Goal: Task Accomplishment & Management: Complete application form

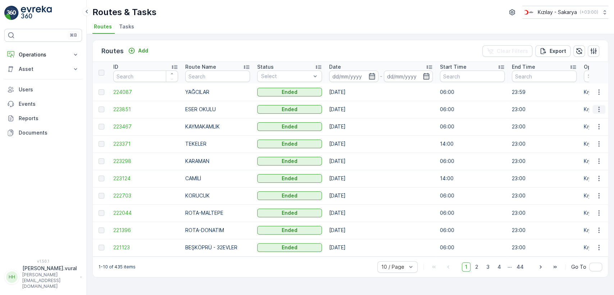
click at [597, 111] on icon "button" at bounding box center [598, 109] width 7 height 7
click at [595, 119] on span "See More Details" at bounding box center [582, 120] width 42 height 7
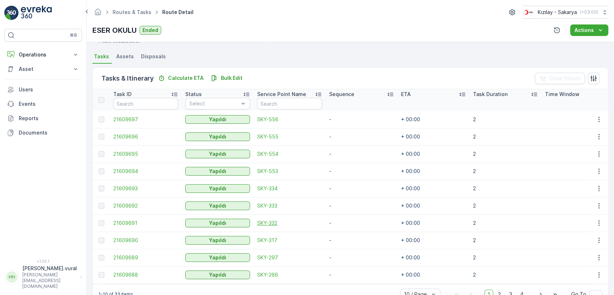
scroll to position [171, 0]
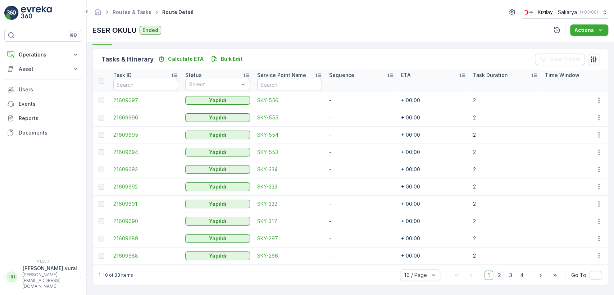
click at [500, 276] on span "2" at bounding box center [500, 275] width 10 height 9
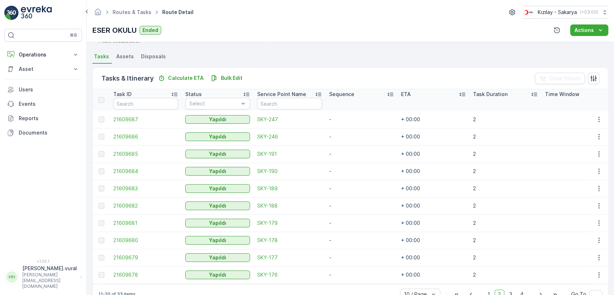
scroll to position [171, 0]
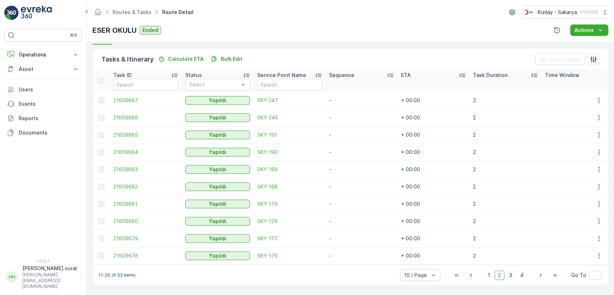
click at [510, 278] on span "3" at bounding box center [511, 275] width 10 height 9
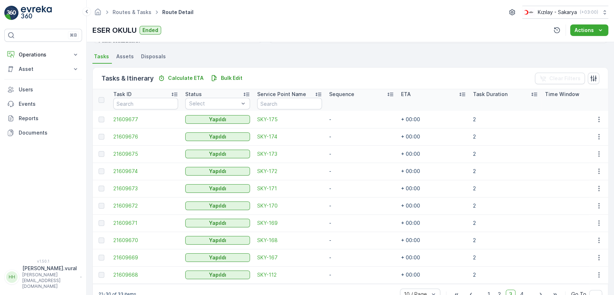
scroll to position [171, 0]
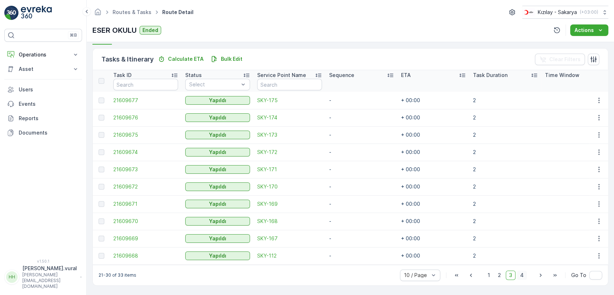
click at [524, 279] on span "4" at bounding box center [522, 275] width 10 height 9
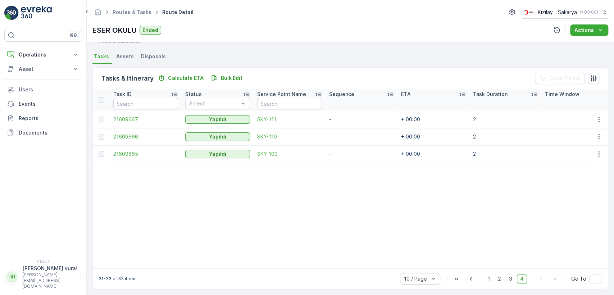
scroll to position [155, 0]
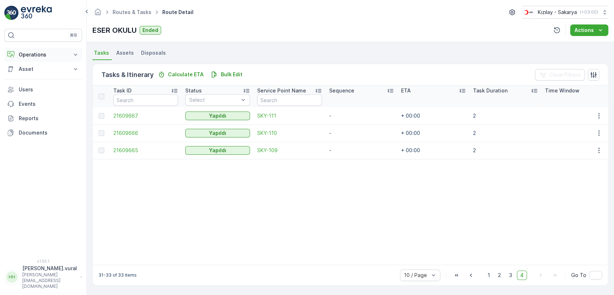
click at [53, 54] on p "Operations" at bounding box center [43, 54] width 49 height 7
click at [52, 87] on p "Routes & Tasks" at bounding box center [36, 86] width 37 height 7
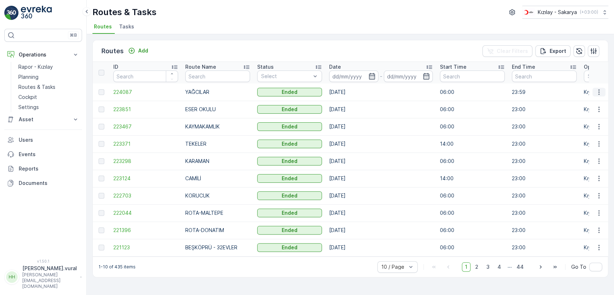
click at [599, 89] on icon "button" at bounding box center [598, 91] width 7 height 7
click at [595, 100] on span "See More Details" at bounding box center [582, 102] width 42 height 7
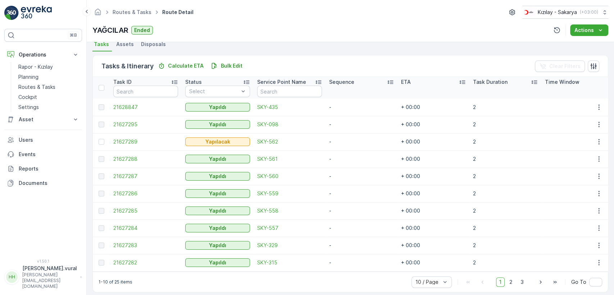
scroll to position [171, 0]
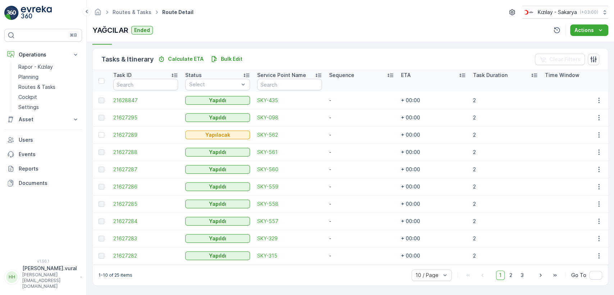
click at [515, 285] on div "1-10 of 25 items 10 / Page 1 2 3 Go To" at bounding box center [350, 275] width 515 height 21
click at [510, 277] on span "2" at bounding box center [511, 275] width 10 height 9
click at [521, 276] on span "3" at bounding box center [522, 275] width 10 height 9
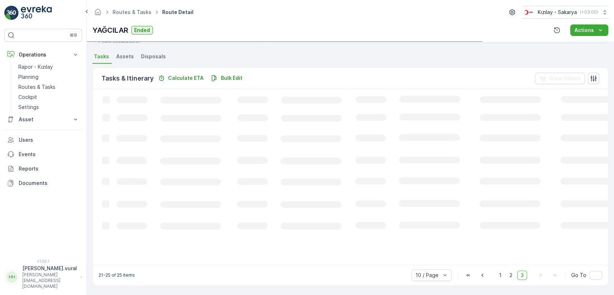
scroll to position [160, 0]
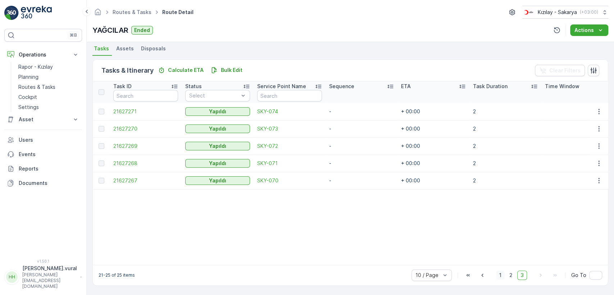
click at [503, 275] on span "1" at bounding box center [500, 275] width 9 height 9
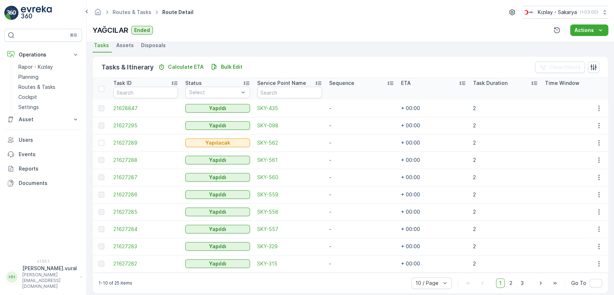
scroll to position [171, 0]
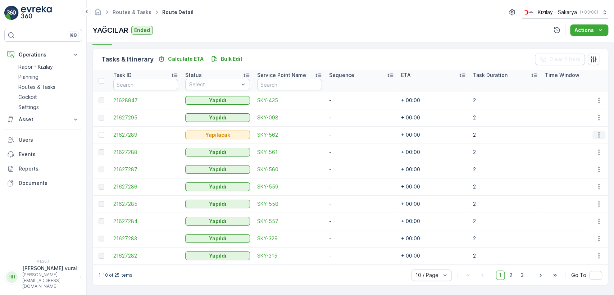
click at [599, 131] on icon "button" at bounding box center [598, 134] width 7 height 7
click at [565, 185] on span "Delete" at bounding box center [571, 185] width 17 height 7
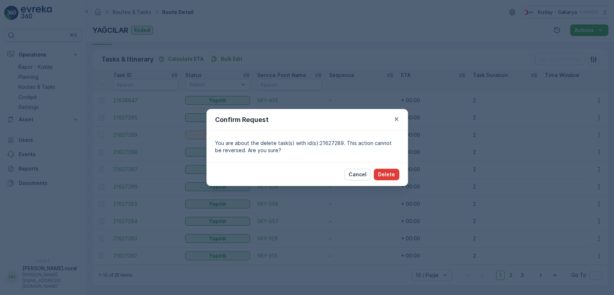
click at [395, 171] on button "Delete" at bounding box center [387, 175] width 26 height 12
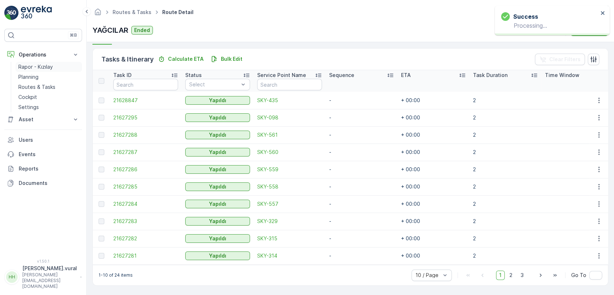
click at [38, 68] on p "Rapor - Kızılay" at bounding box center [35, 66] width 35 height 7
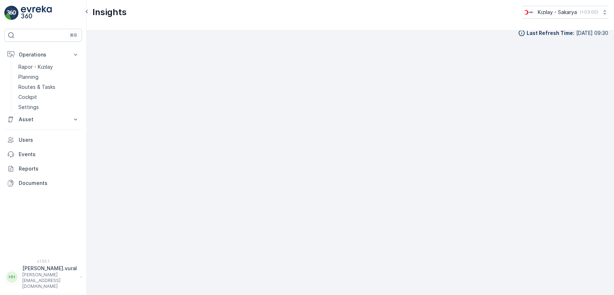
scroll to position [8, 0]
click at [42, 64] on p "Rapor - Kızılay" at bounding box center [35, 66] width 35 height 7
click at [37, 85] on p "Routes & Tasks" at bounding box center [36, 86] width 37 height 7
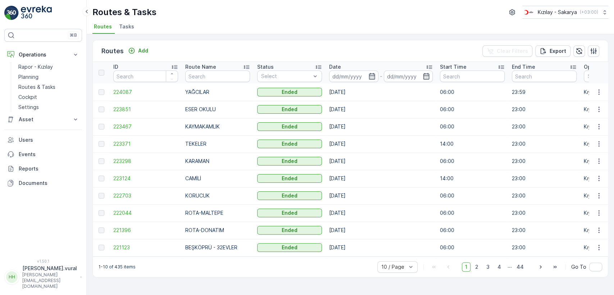
click at [40, 272] on p "[PERSON_NAME].vural" at bounding box center [49, 268] width 55 height 7
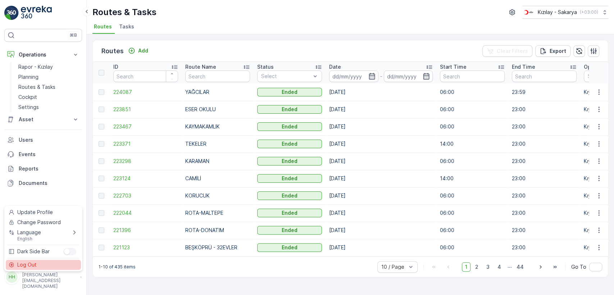
click at [39, 260] on div "Log Out" at bounding box center [43, 265] width 75 height 10
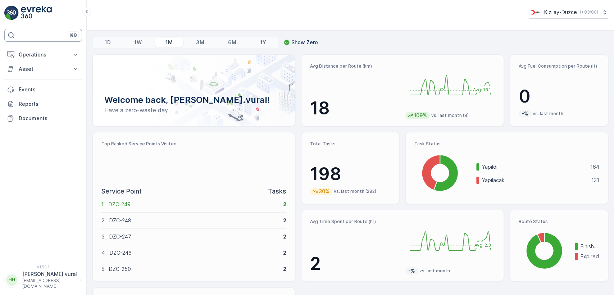
click at [35, 41] on div "⌘B" at bounding box center [43, 35] width 78 height 13
click at [33, 54] on p "Operations" at bounding box center [43, 54] width 49 height 7
click at [39, 83] on p "Routes & Tasks" at bounding box center [36, 86] width 37 height 7
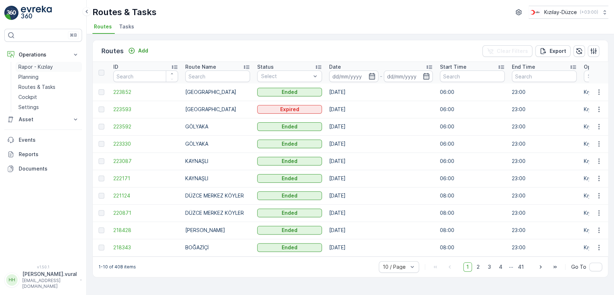
click at [58, 67] on link "Rapor - Kızılay" at bounding box center [48, 67] width 67 height 10
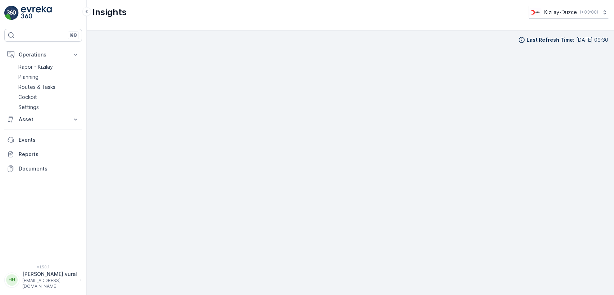
scroll to position [7, 0]
click at [36, 85] on p "Routes & Tasks" at bounding box center [36, 86] width 37 height 7
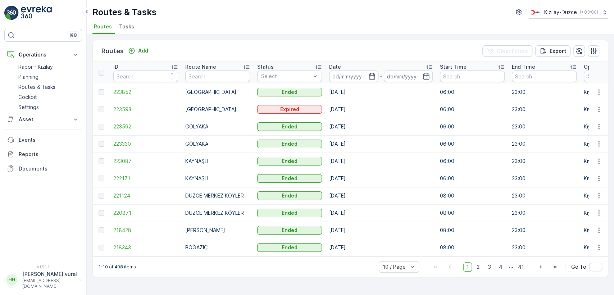
click at [54, 283] on p "hasan.vural@kizilay.com.tr" at bounding box center [49, 284] width 55 height 12
click at [52, 268] on div "Log Out" at bounding box center [43, 265] width 75 height 10
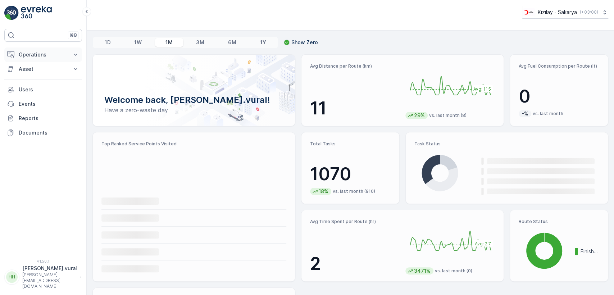
click at [67, 56] on p "Operations" at bounding box center [43, 54] width 49 height 7
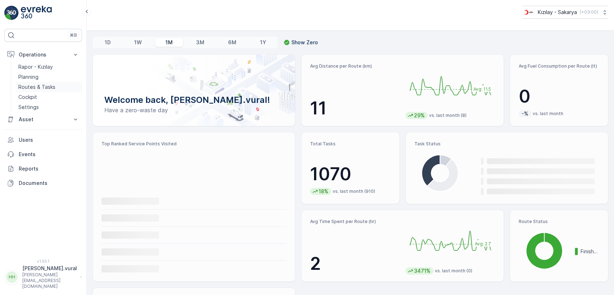
click at [49, 86] on p "Routes & Tasks" at bounding box center [36, 86] width 37 height 7
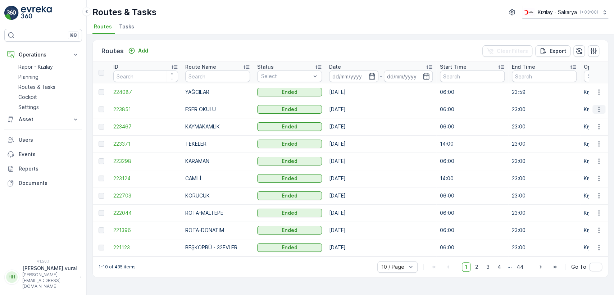
click at [601, 107] on icon "button" at bounding box center [598, 109] width 7 height 7
click at [588, 117] on span "See More Details" at bounding box center [582, 120] width 42 height 7
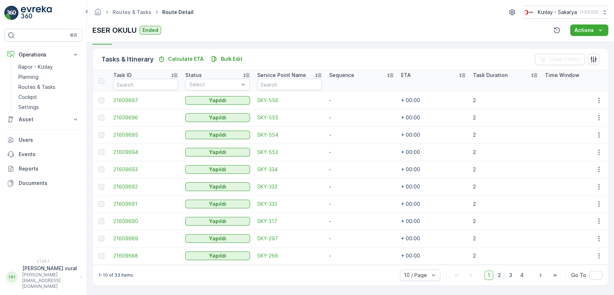
click at [501, 275] on span "2" at bounding box center [500, 275] width 10 height 9
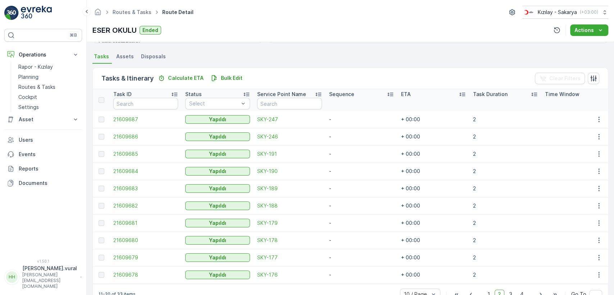
scroll to position [171, 0]
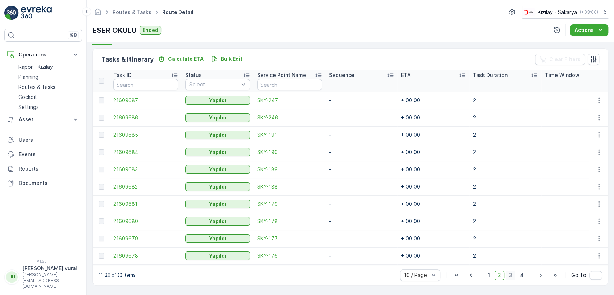
click at [510, 274] on span "3" at bounding box center [511, 275] width 10 height 9
click at [523, 275] on span "4" at bounding box center [522, 275] width 10 height 9
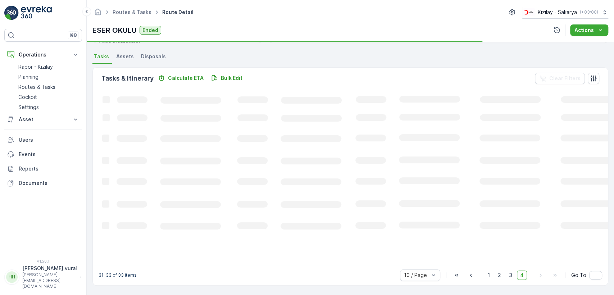
scroll to position [155, 0]
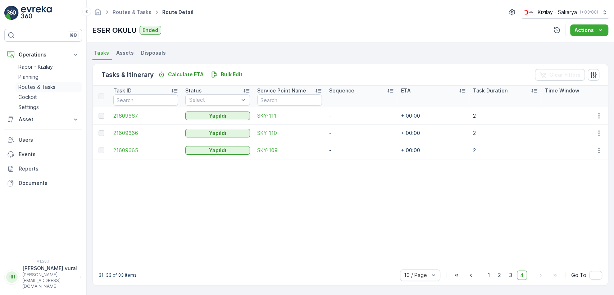
click at [54, 91] on link "Routes & Tasks" at bounding box center [48, 87] width 67 height 10
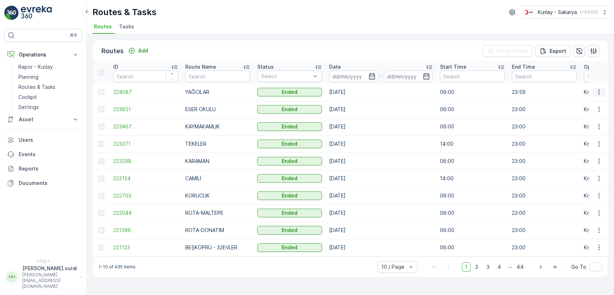
click at [598, 89] on icon "button" at bounding box center [598, 91] width 7 height 7
click at [587, 103] on span "See More Details" at bounding box center [582, 102] width 42 height 7
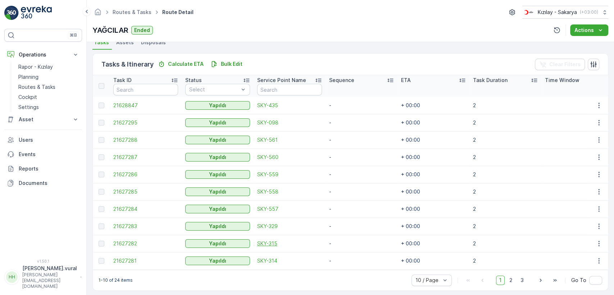
scroll to position [171, 0]
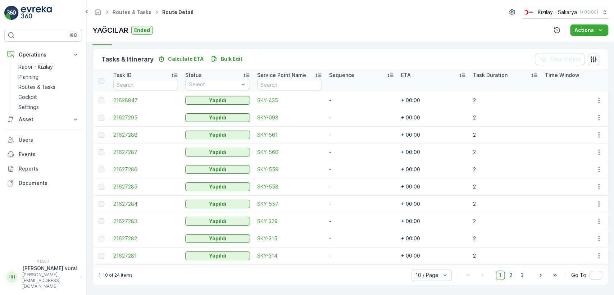
click at [509, 275] on span "2" at bounding box center [511, 275] width 10 height 9
click at [524, 275] on span "3" at bounding box center [522, 275] width 10 height 9
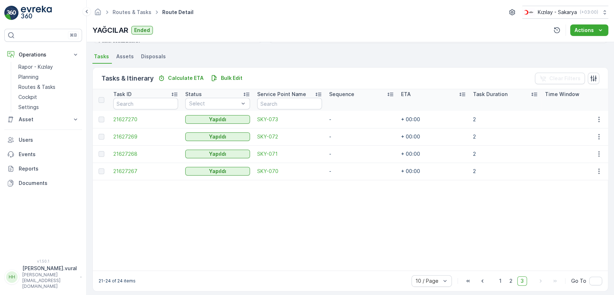
scroll to position [158, 0]
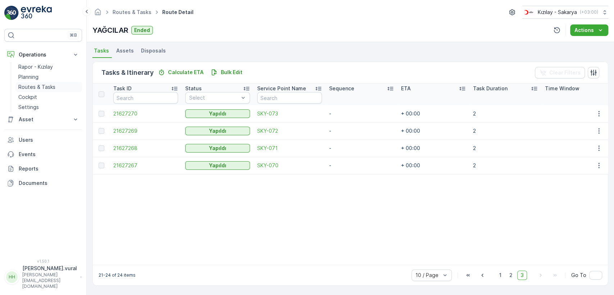
click at [41, 89] on p "Routes & Tasks" at bounding box center [36, 86] width 37 height 7
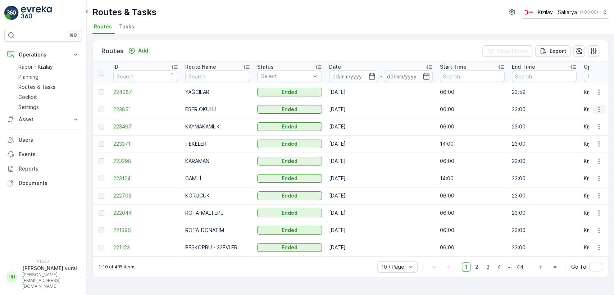
click at [597, 106] on icon "button" at bounding box center [598, 109] width 7 height 7
click at [593, 120] on span "See More Details" at bounding box center [582, 120] width 42 height 7
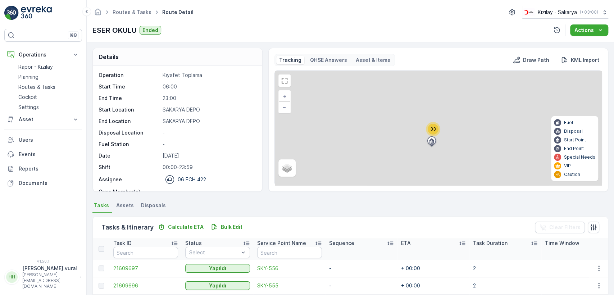
scroll to position [171, 0]
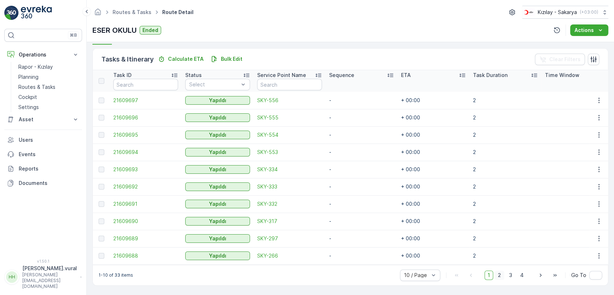
click at [499, 276] on span "2" at bounding box center [500, 275] width 10 height 9
click at [511, 276] on span "3" at bounding box center [511, 275] width 10 height 9
click at [521, 276] on span "4" at bounding box center [522, 275] width 10 height 9
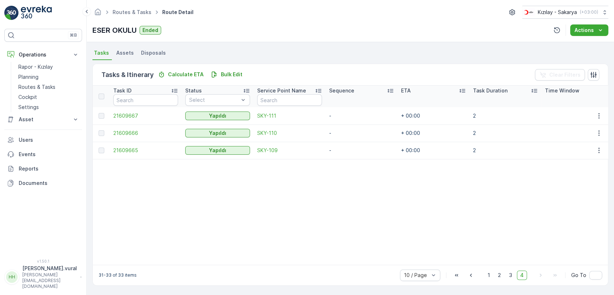
scroll to position [155, 0]
click at [47, 83] on p "Routes & Tasks" at bounding box center [36, 86] width 37 height 7
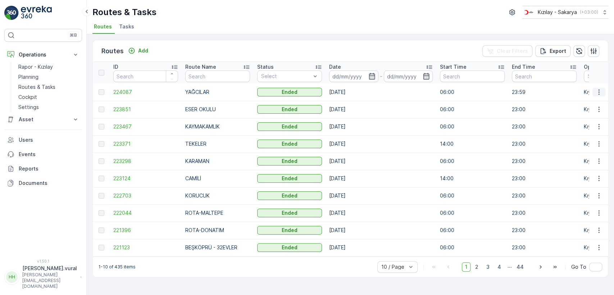
click at [595, 95] on button "button" at bounding box center [598, 92] width 13 height 9
click at [593, 104] on span "See More Details" at bounding box center [582, 102] width 42 height 7
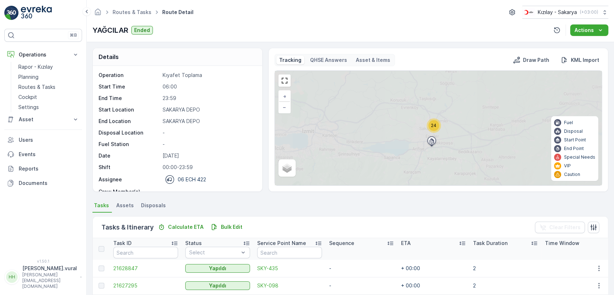
scroll to position [171, 0]
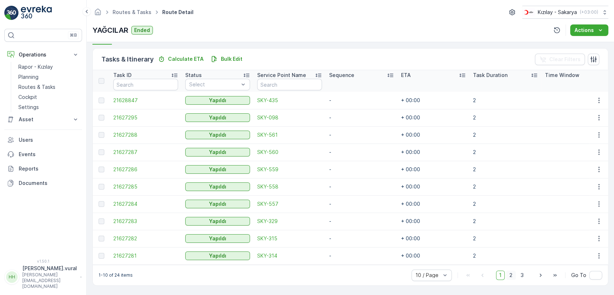
click at [513, 273] on span "2" at bounding box center [511, 275] width 10 height 9
click at [521, 274] on span "3" at bounding box center [522, 275] width 10 height 9
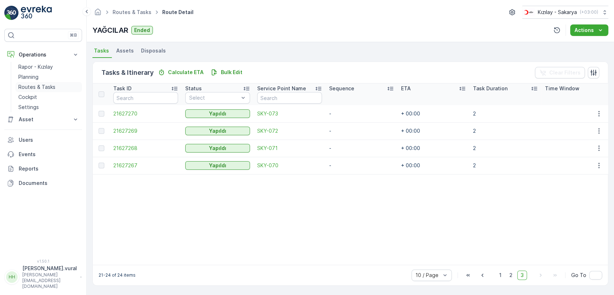
click at [43, 86] on p "Routes & Tasks" at bounding box center [36, 86] width 37 height 7
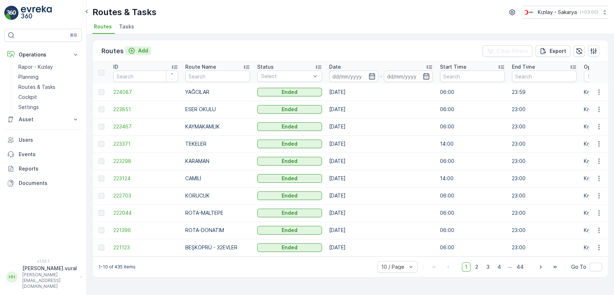
click at [140, 46] on button "Add" at bounding box center [138, 50] width 26 height 9
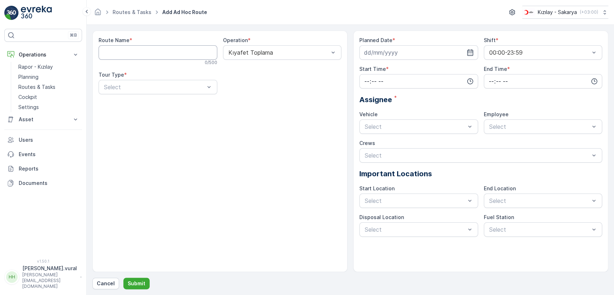
click at [154, 56] on Name "Route Name" at bounding box center [158, 52] width 119 height 14
type Name "Y"
click at [144, 88] on div "Route Name * YAĞCILAR-GÜNEŞLER 17 / 500 Operation * Kıyafet Toplama Tour Type *…" at bounding box center [220, 68] width 243 height 63
drag, startPoint x: 143, startPoint y: 103, endPoint x: 184, endPoint y: 102, distance: 41.4
click at [143, 103] on div "Static" at bounding box center [158, 104] width 110 height 6
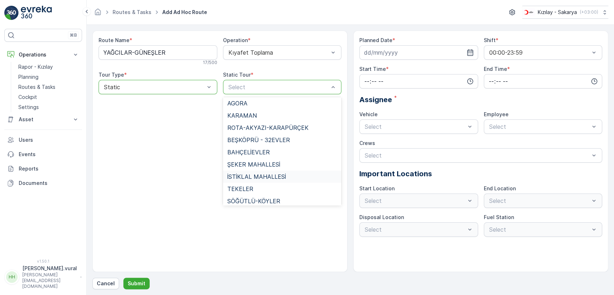
scroll to position [518, 0]
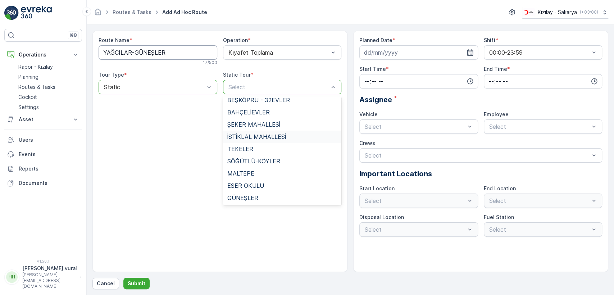
click at [152, 51] on Name "YAĞCILAR-GÜNEŞLER" at bounding box center [158, 52] width 119 height 14
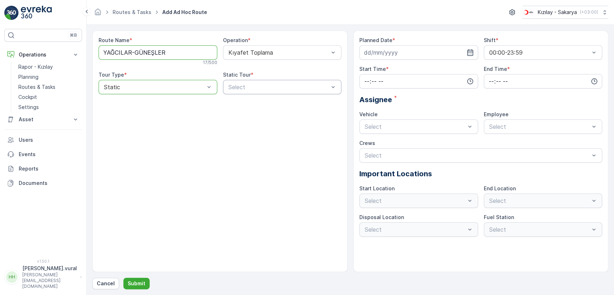
click at [152, 51] on Name "YAĞCILAR-GÜNEŞLER" at bounding box center [158, 52] width 119 height 14
type Name "GÜNEŞLER"
click at [128, 88] on div at bounding box center [154, 87] width 102 height 6
click at [126, 101] on div "Static" at bounding box center [158, 104] width 110 height 6
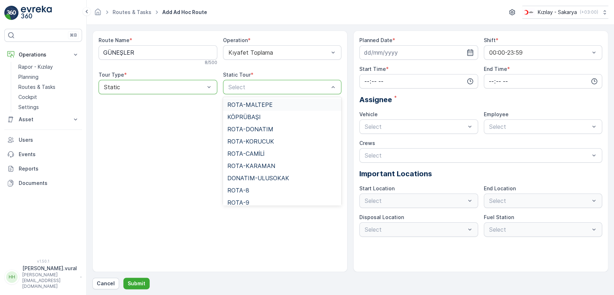
click at [232, 82] on div "Select" at bounding box center [282, 87] width 119 height 14
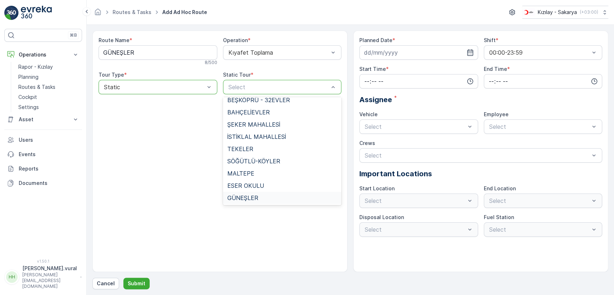
click at [254, 196] on span "GÜNEŞLER" at bounding box center [242, 198] width 31 height 6
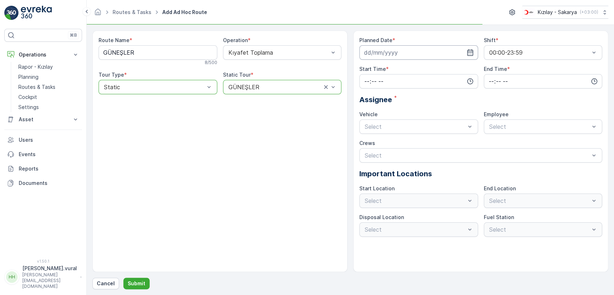
click at [415, 45] on input at bounding box center [418, 52] width 119 height 14
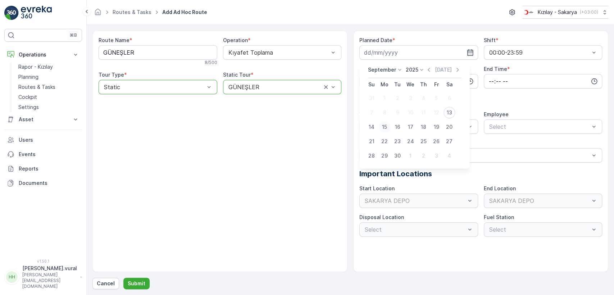
click at [386, 125] on div "15" at bounding box center [385, 127] width 12 height 12
type input "15.09.2025"
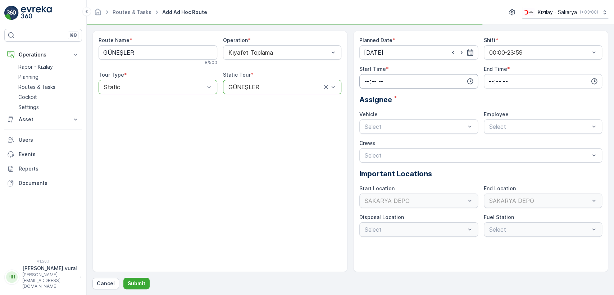
click at [387, 77] on input "time" at bounding box center [418, 81] width 119 height 14
click at [369, 132] on span "08" at bounding box center [367, 135] width 6 height 7
type input "08:00"
click at [503, 75] on input "time" at bounding box center [543, 81] width 119 height 14
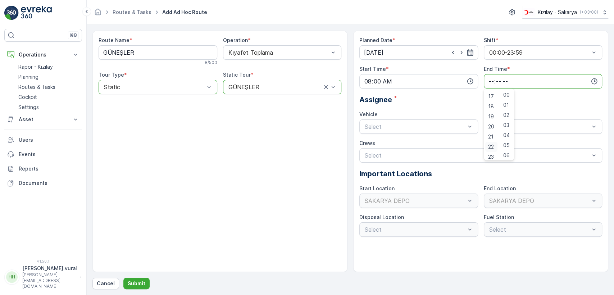
scroll to position [173, 0]
click at [492, 155] on span "23" at bounding box center [491, 153] width 6 height 7
type input "23:00"
click at [388, 145] on span "06 DCG 614" at bounding box center [380, 144] width 33 height 6
click at [496, 132] on div "Select" at bounding box center [543, 126] width 119 height 14
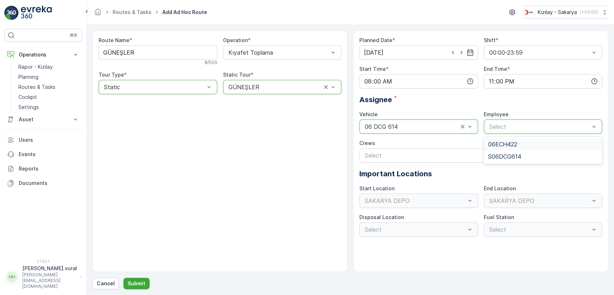
click at [501, 145] on span "06ECH422" at bounding box center [502, 144] width 29 height 6
click at [368, 131] on div "06 DCG 614" at bounding box center [418, 126] width 119 height 14
click at [377, 158] on span "06 ECH 422" at bounding box center [380, 156] width 33 height 6
click at [136, 276] on div "Route Name * GÜNEŞLER 8 / 500 Operation * Kıyafet Toplama Tour Type * option St…" at bounding box center [350, 160] width 516 height 259
click at [136, 283] on p "Submit" at bounding box center [137, 283] width 18 height 7
